Goal: Navigation & Orientation: Find specific page/section

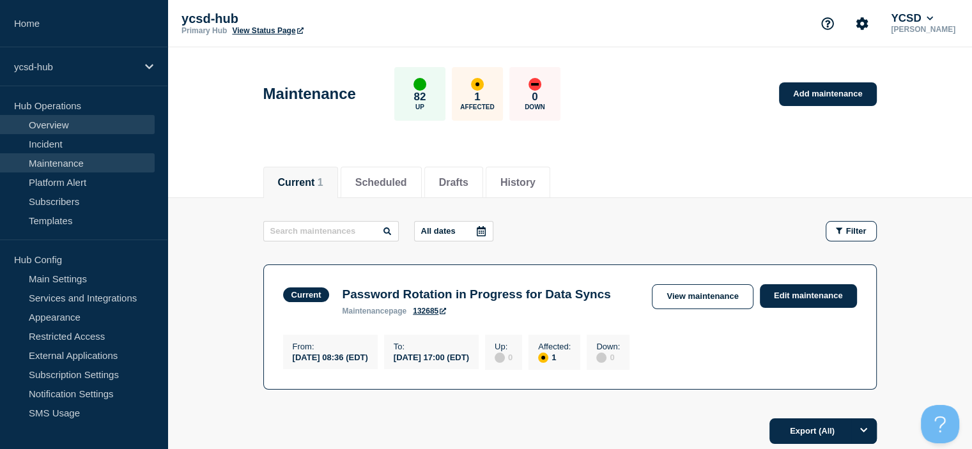
click at [94, 128] on link "Overview" at bounding box center [77, 124] width 155 height 19
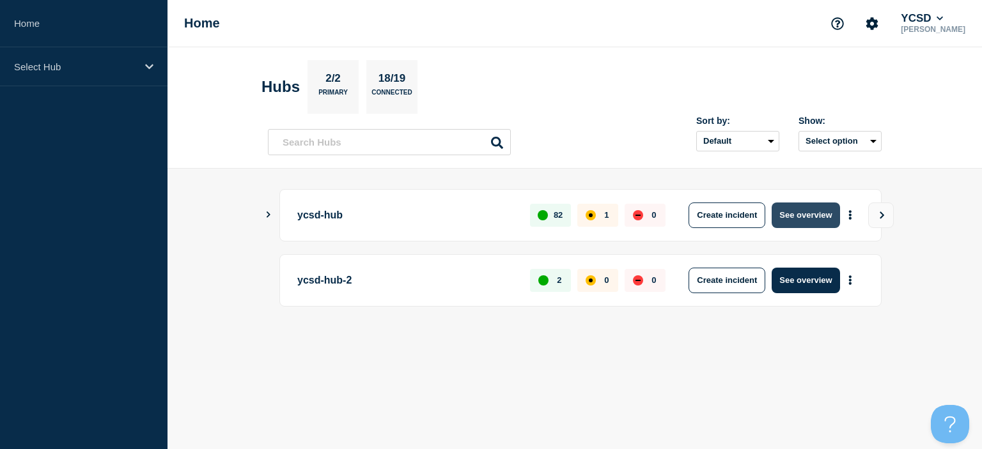
click at [809, 208] on button "See overview" at bounding box center [805, 216] width 68 height 26
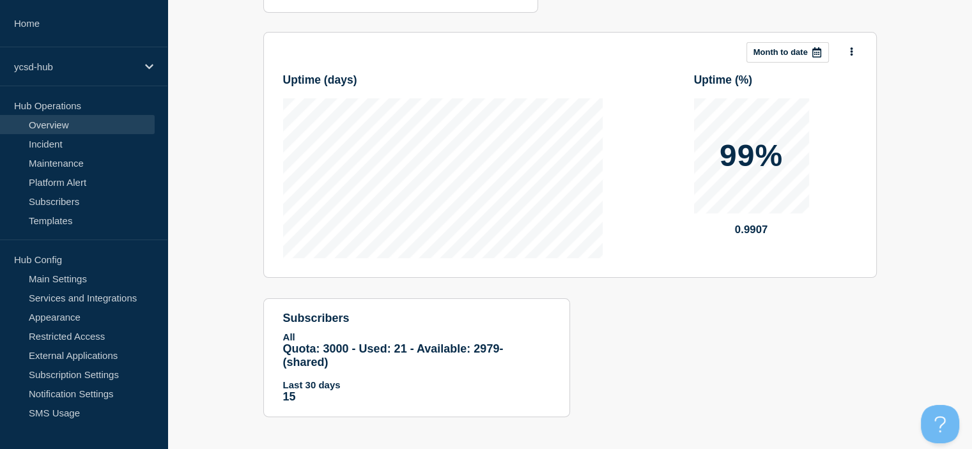
scroll to position [258, 0]
